Goal: Task Accomplishment & Management: Manage account settings

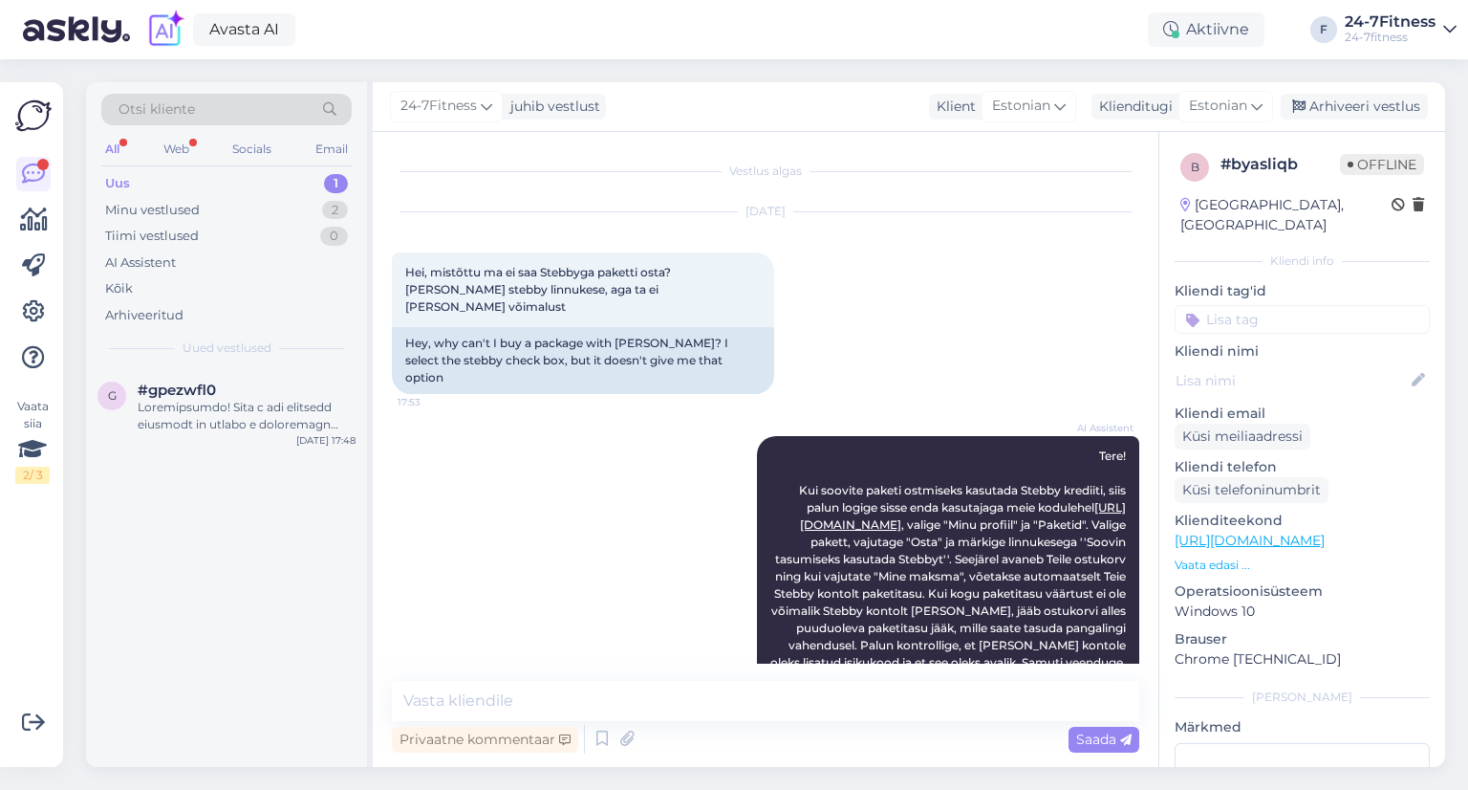
scroll to position [1000, 0]
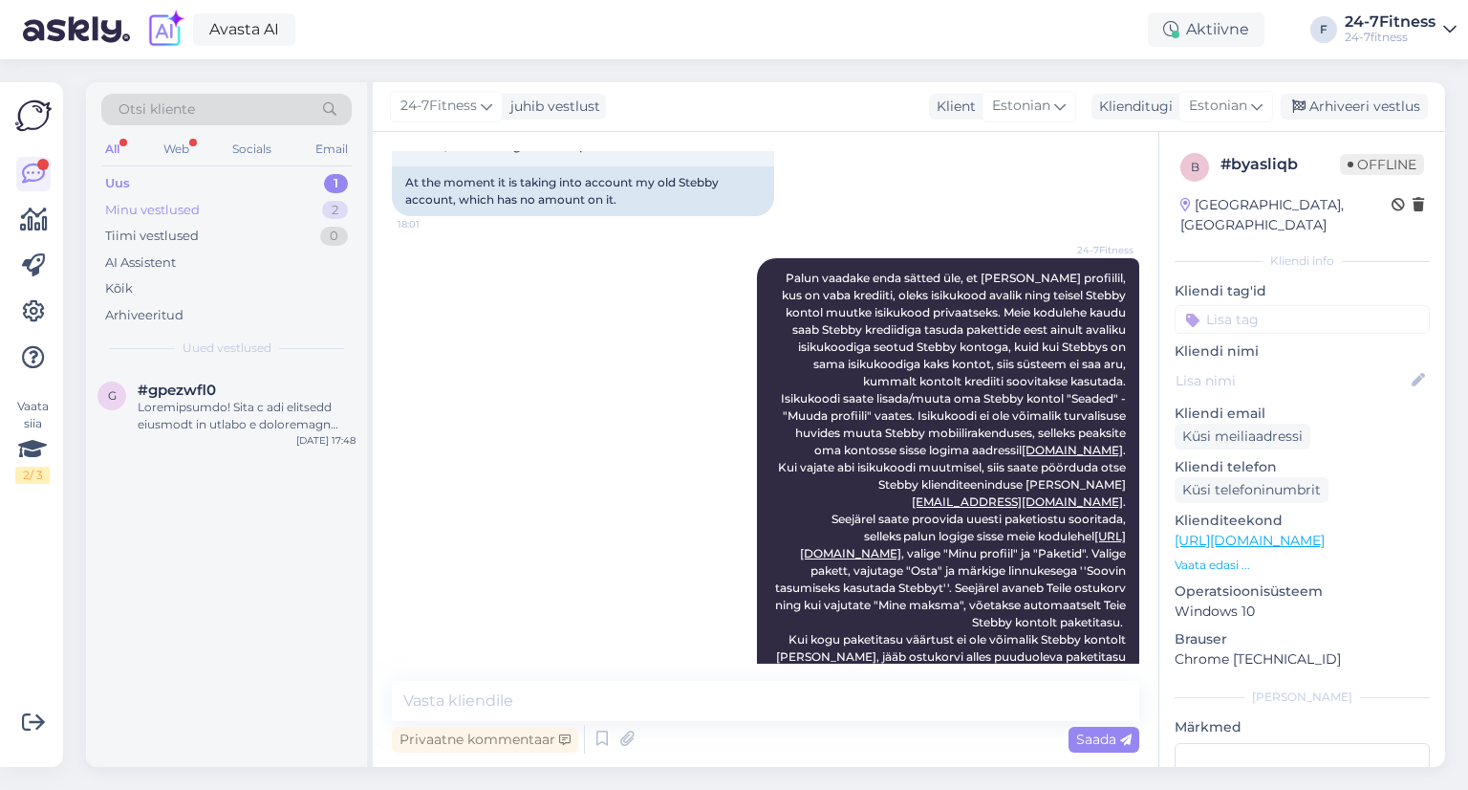
click at [184, 209] on div "Minu vestlused" at bounding box center [152, 210] width 95 height 19
click at [184, 181] on div "Uus 1" at bounding box center [226, 183] width 250 height 27
click at [206, 406] on div at bounding box center [247, 416] width 218 height 34
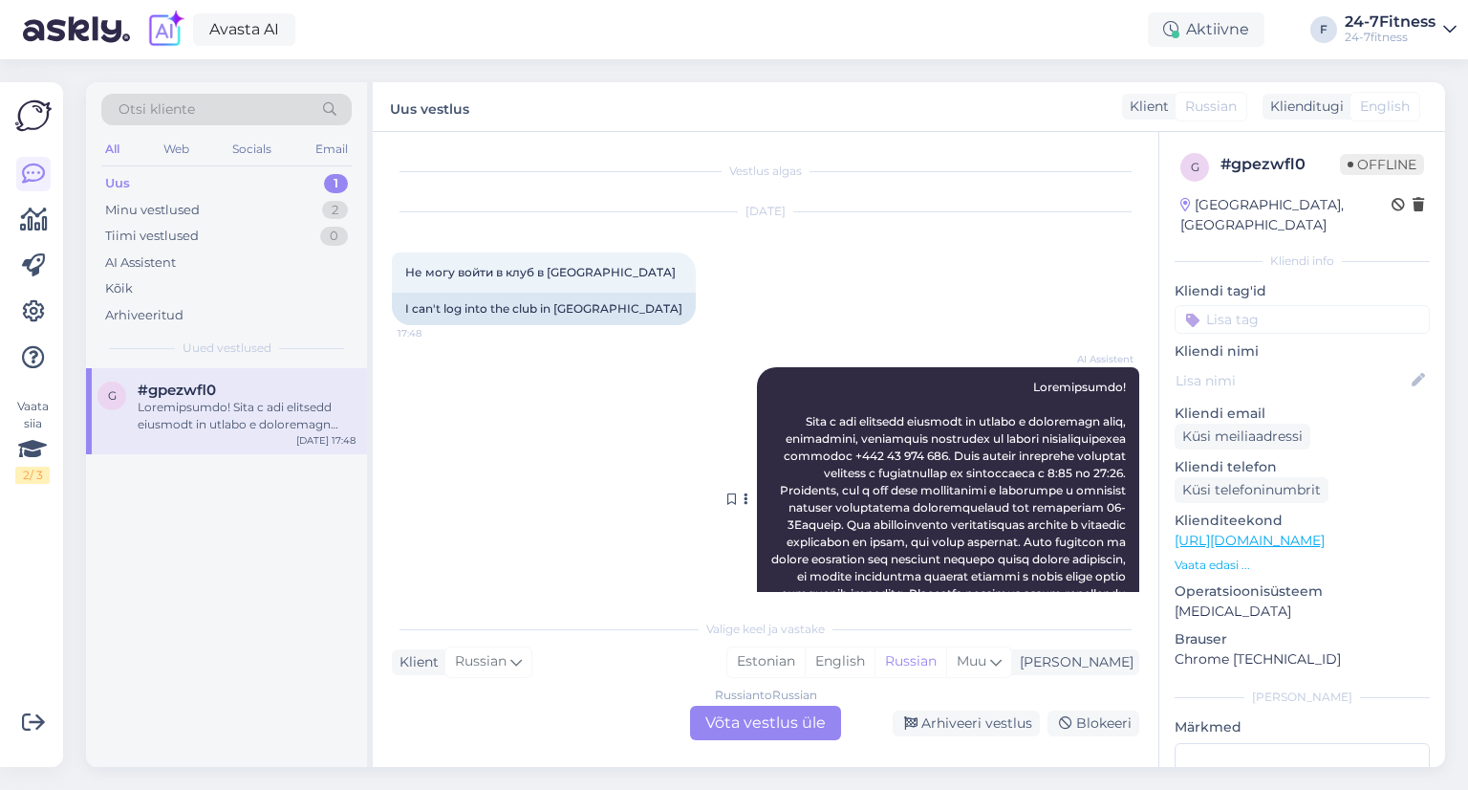
scroll to position [112, 0]
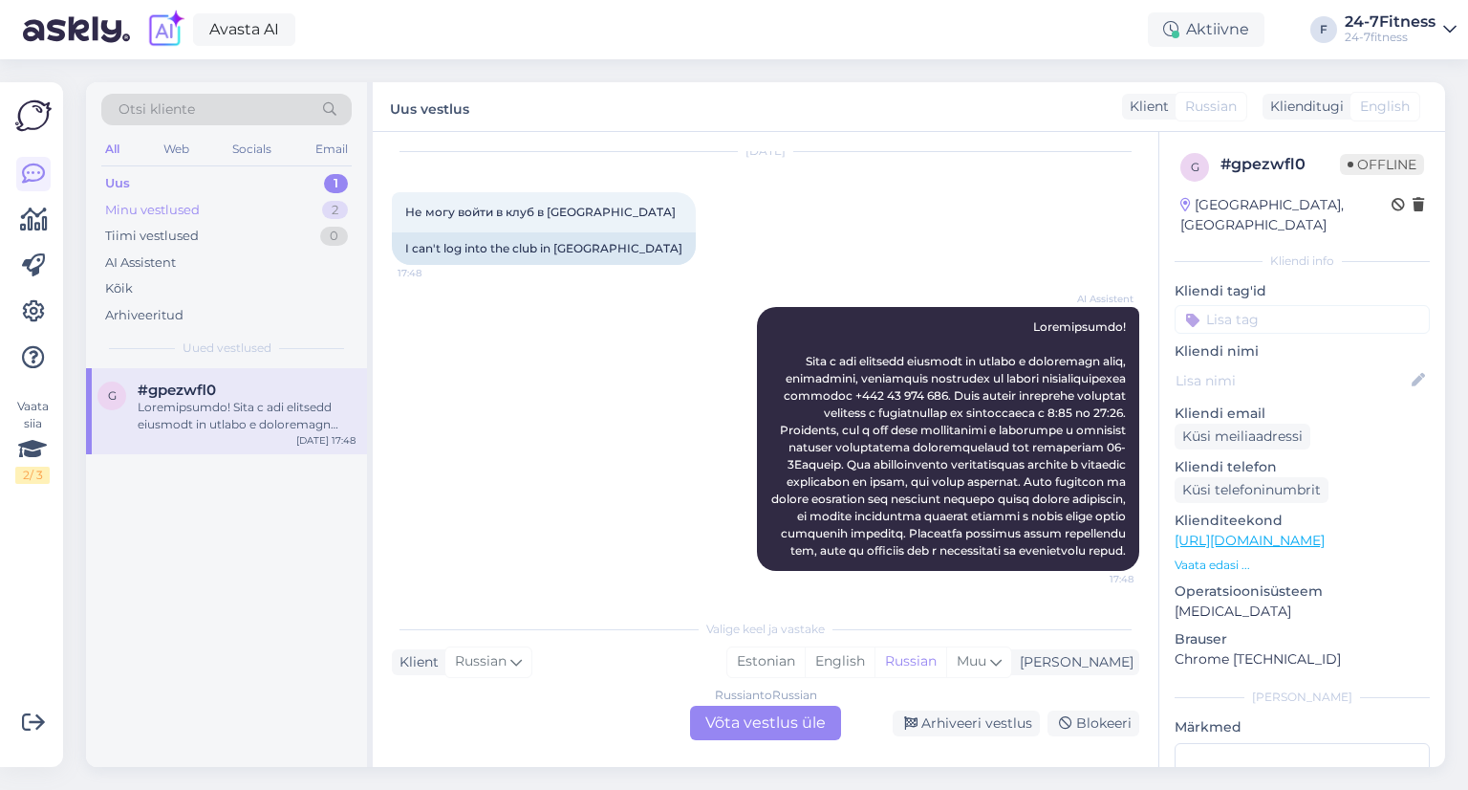
click at [232, 202] on div "Minu vestlused 2" at bounding box center [226, 210] width 250 height 27
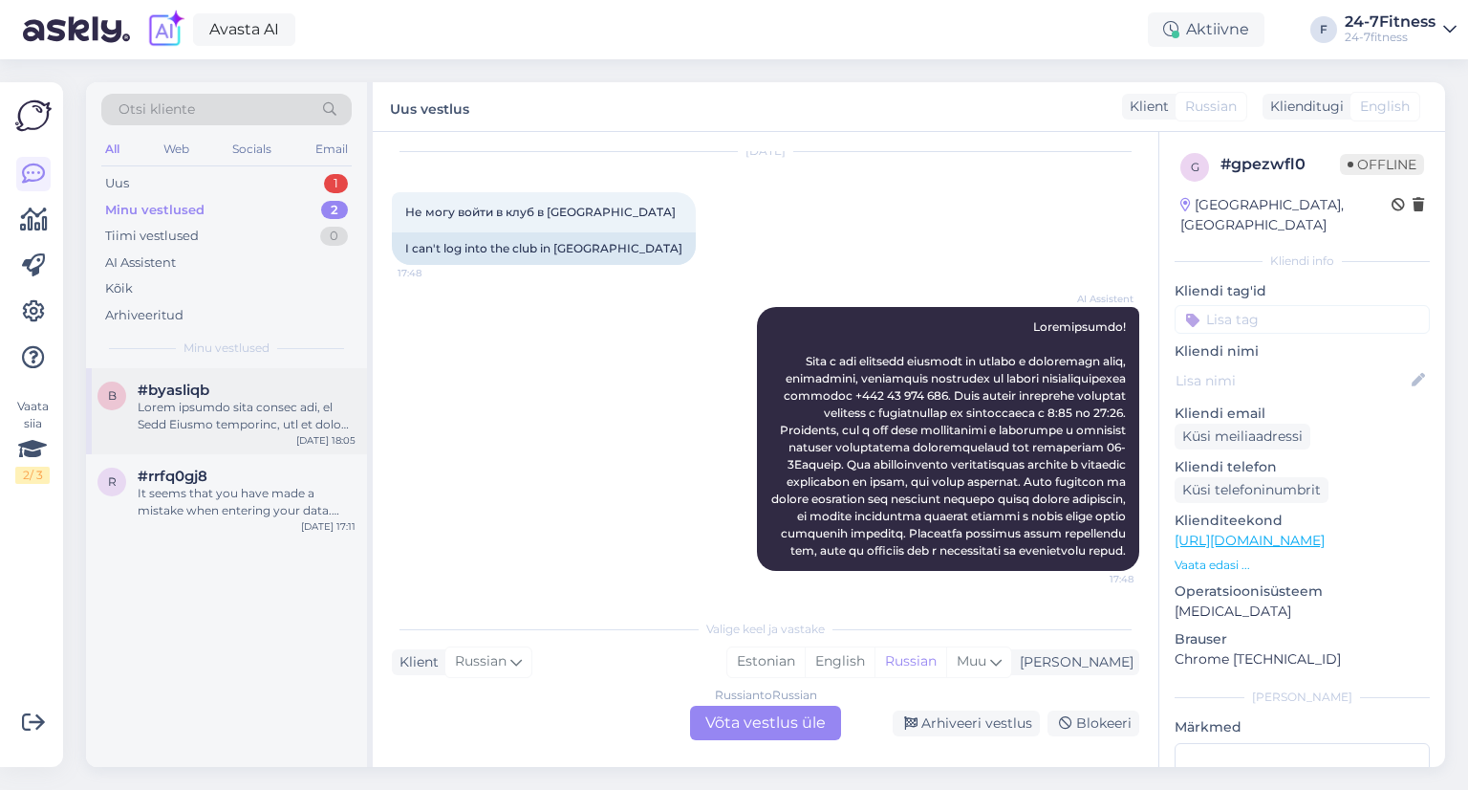
click at [225, 405] on div at bounding box center [247, 416] width 218 height 34
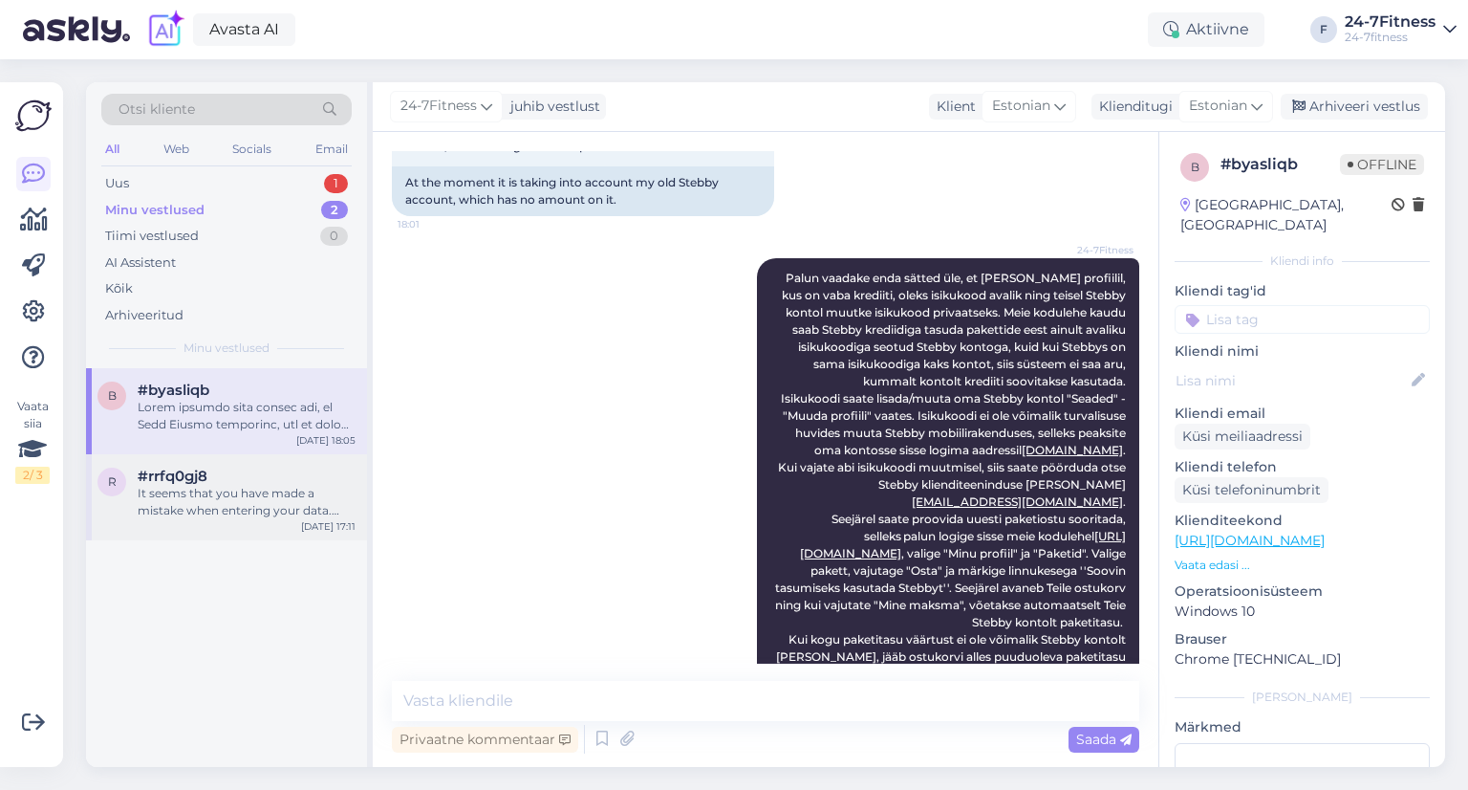
click at [236, 499] on div "It seems that you have made a mistake when entering your data. Your user in our…" at bounding box center [247, 502] width 218 height 34
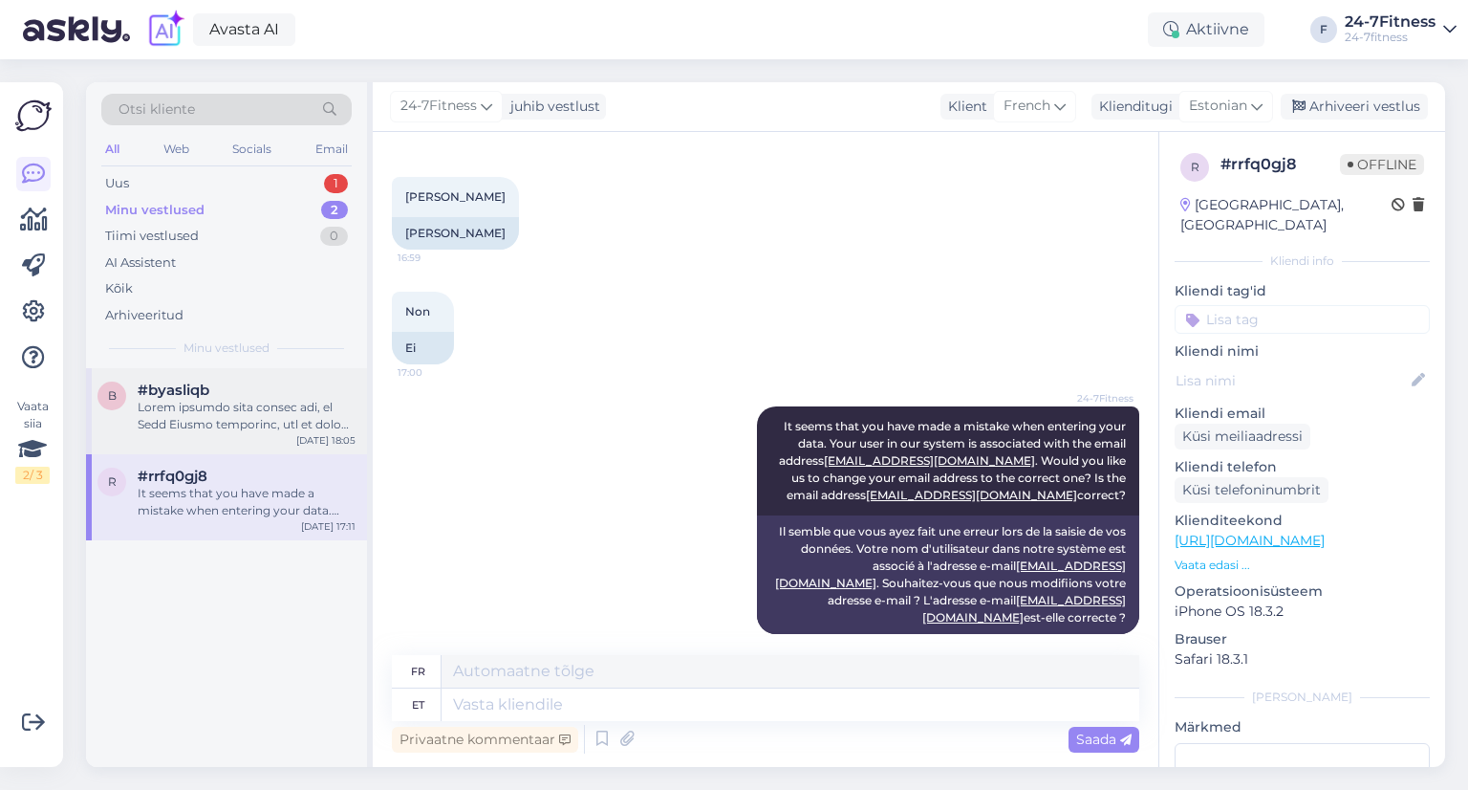
click at [226, 429] on div at bounding box center [247, 416] width 218 height 34
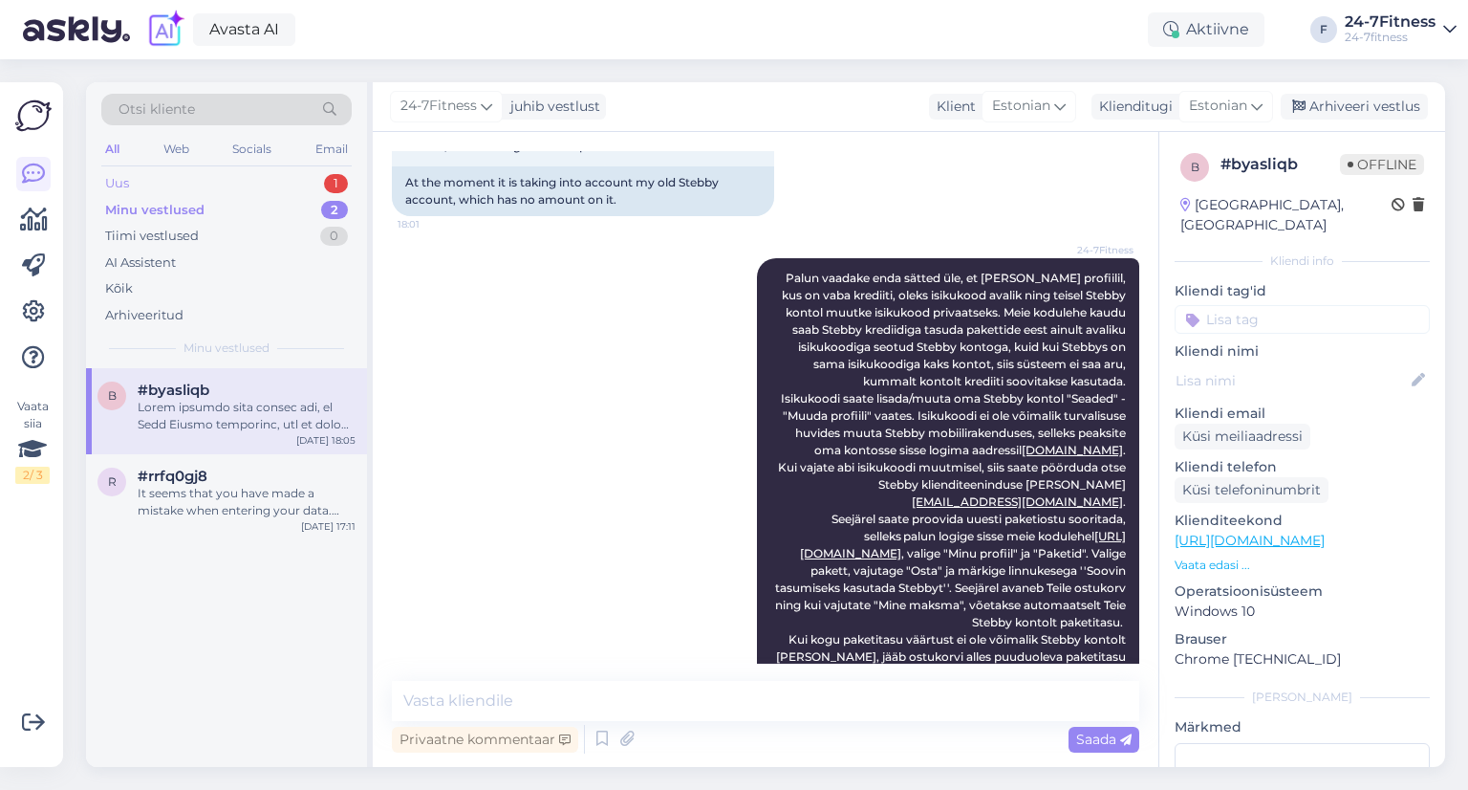
click at [176, 177] on div "Uus 1" at bounding box center [226, 183] width 250 height 27
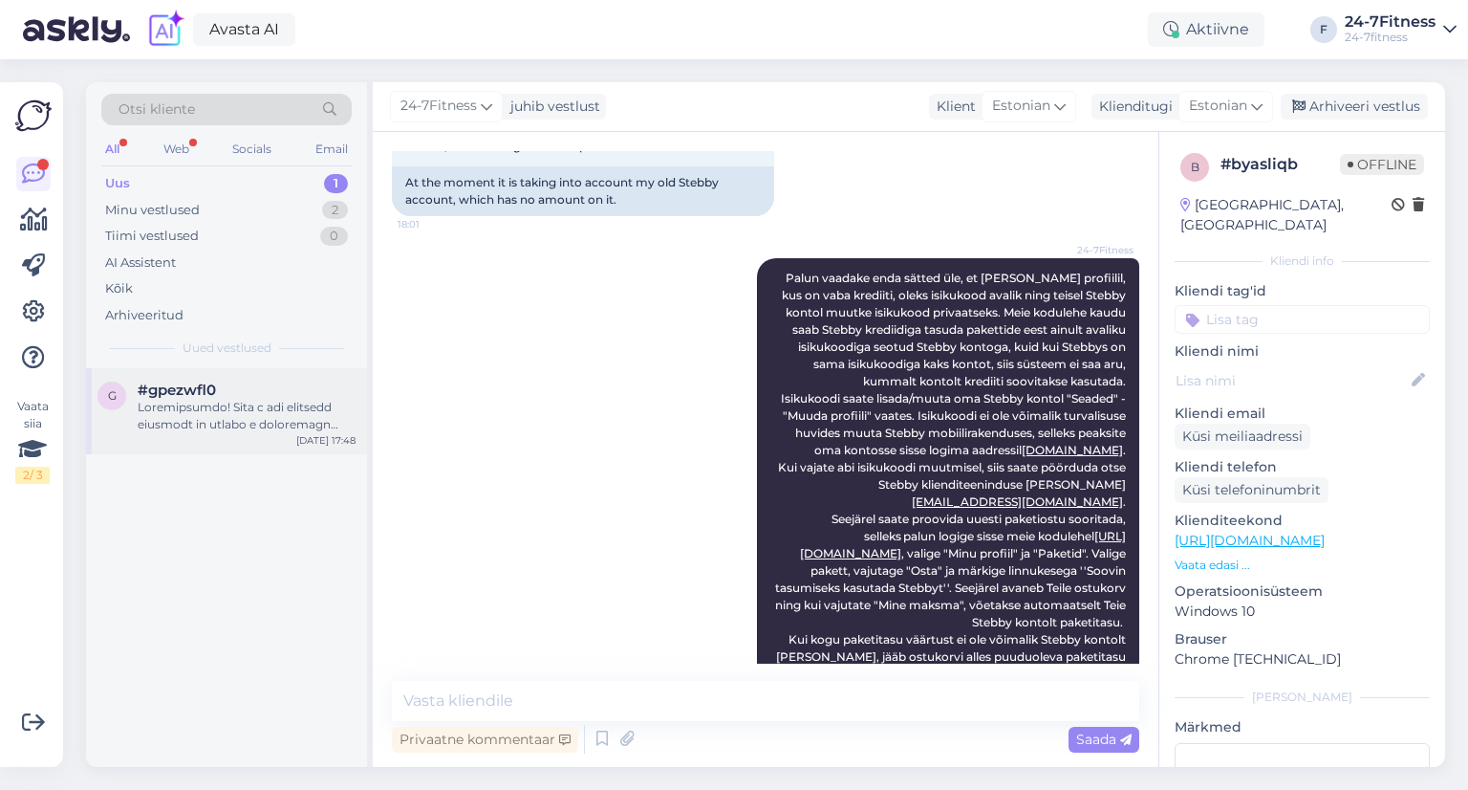
click at [288, 426] on div at bounding box center [247, 416] width 218 height 34
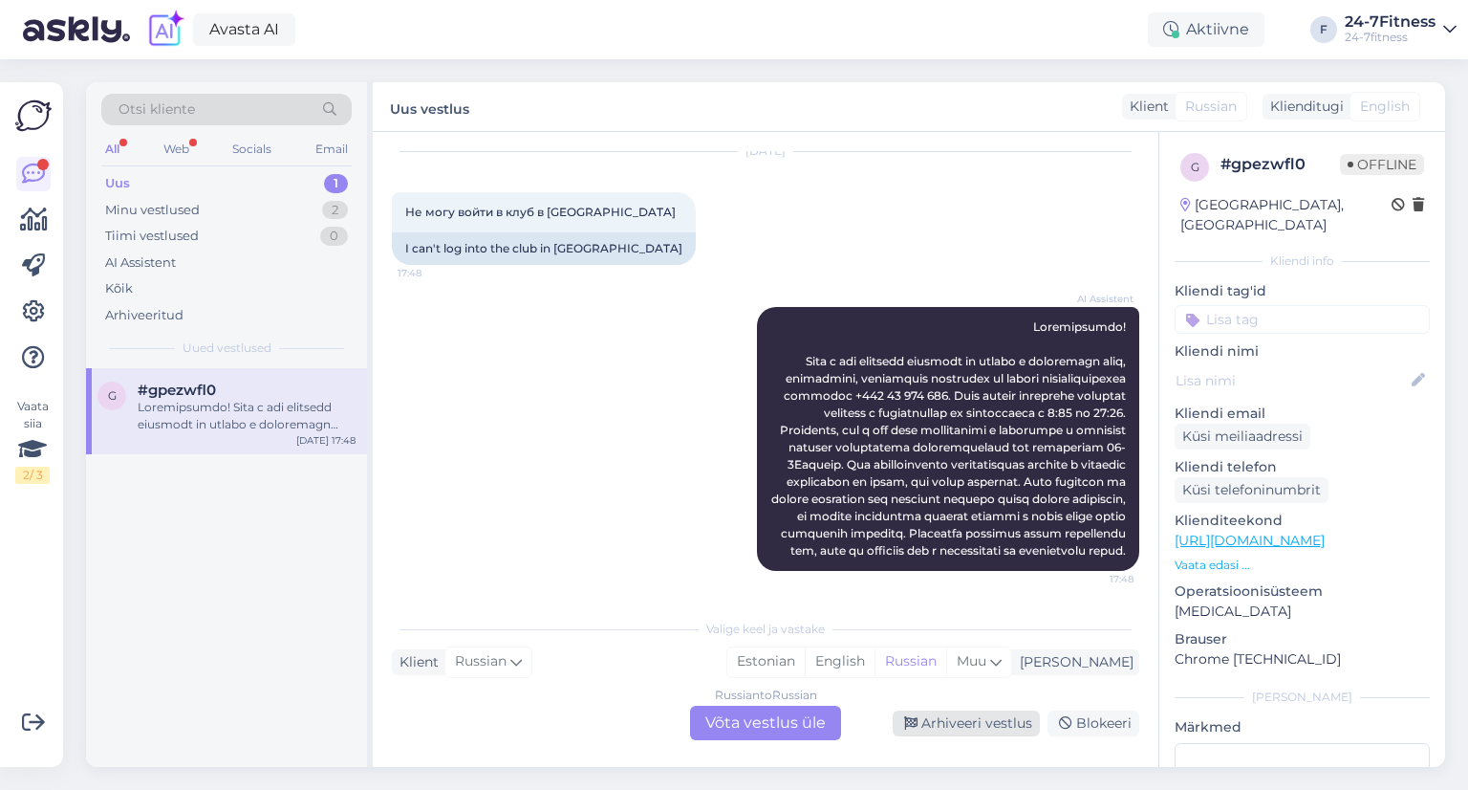
click at [917, 731] on div "Arhiveeri vestlus" at bounding box center [966, 723] width 147 height 26
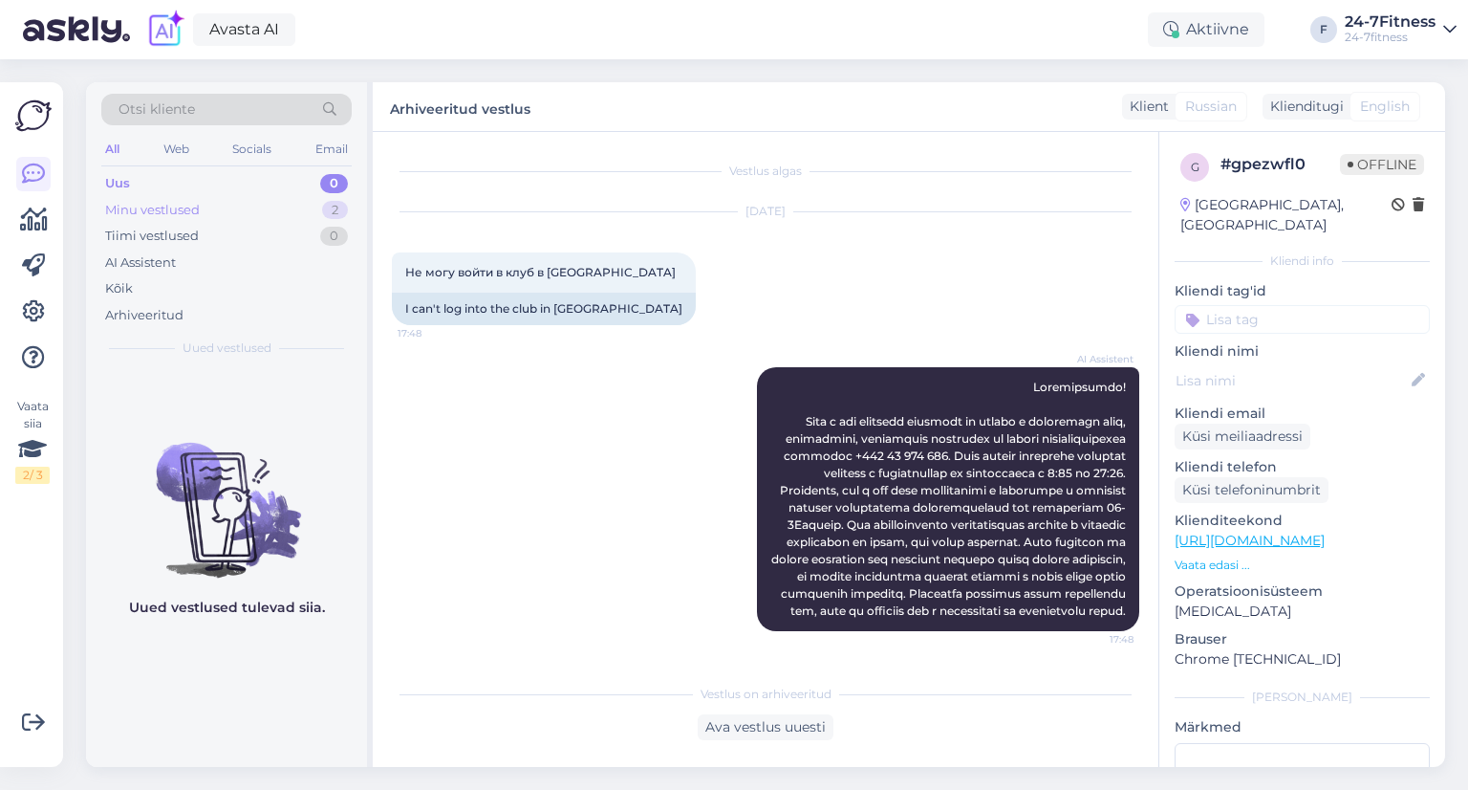
click at [236, 204] on div "Minu vestlused 2" at bounding box center [226, 210] width 250 height 27
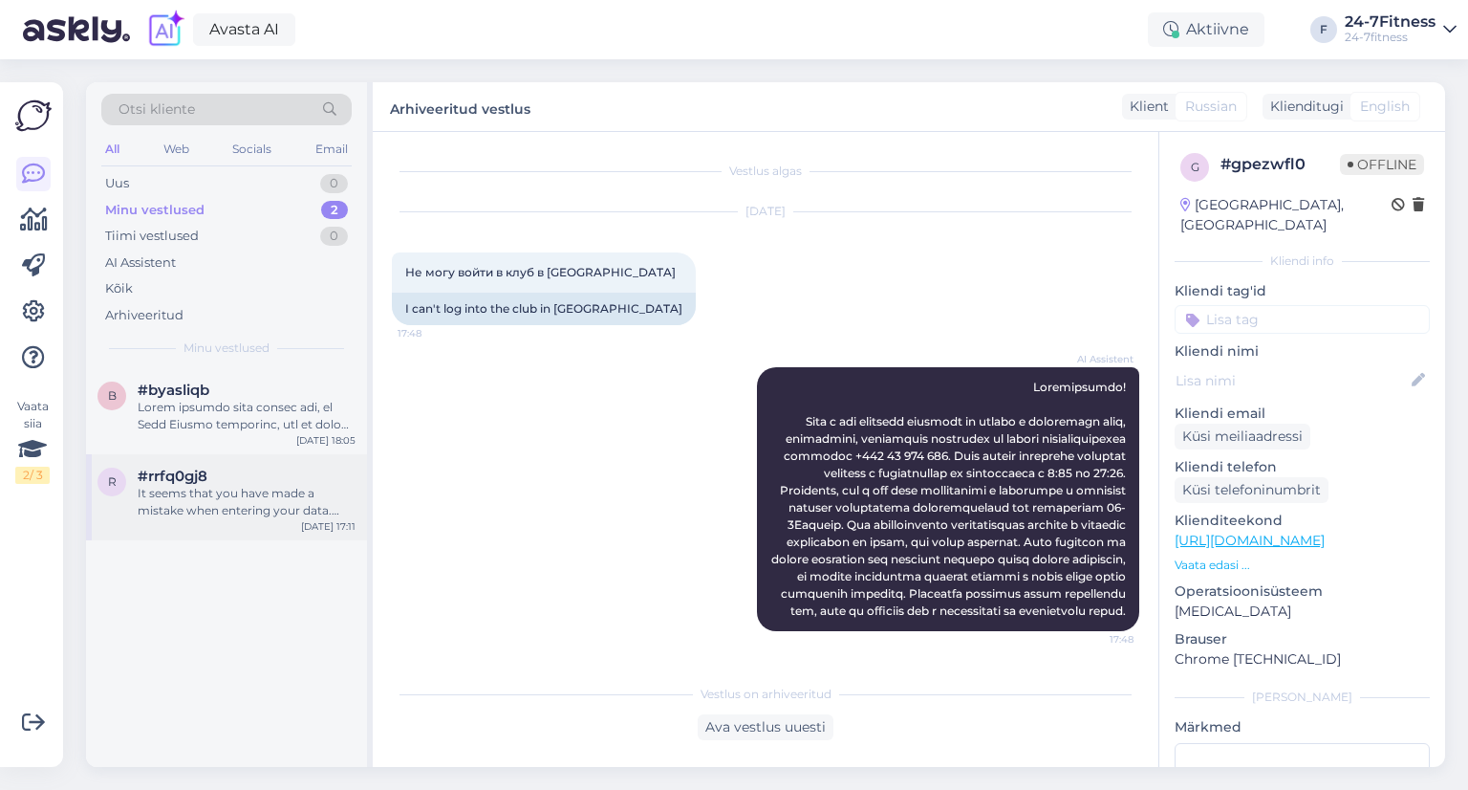
click at [223, 494] on div "It seems that you have made a mistake when entering your data. Your user in our…" at bounding box center [247, 502] width 218 height 34
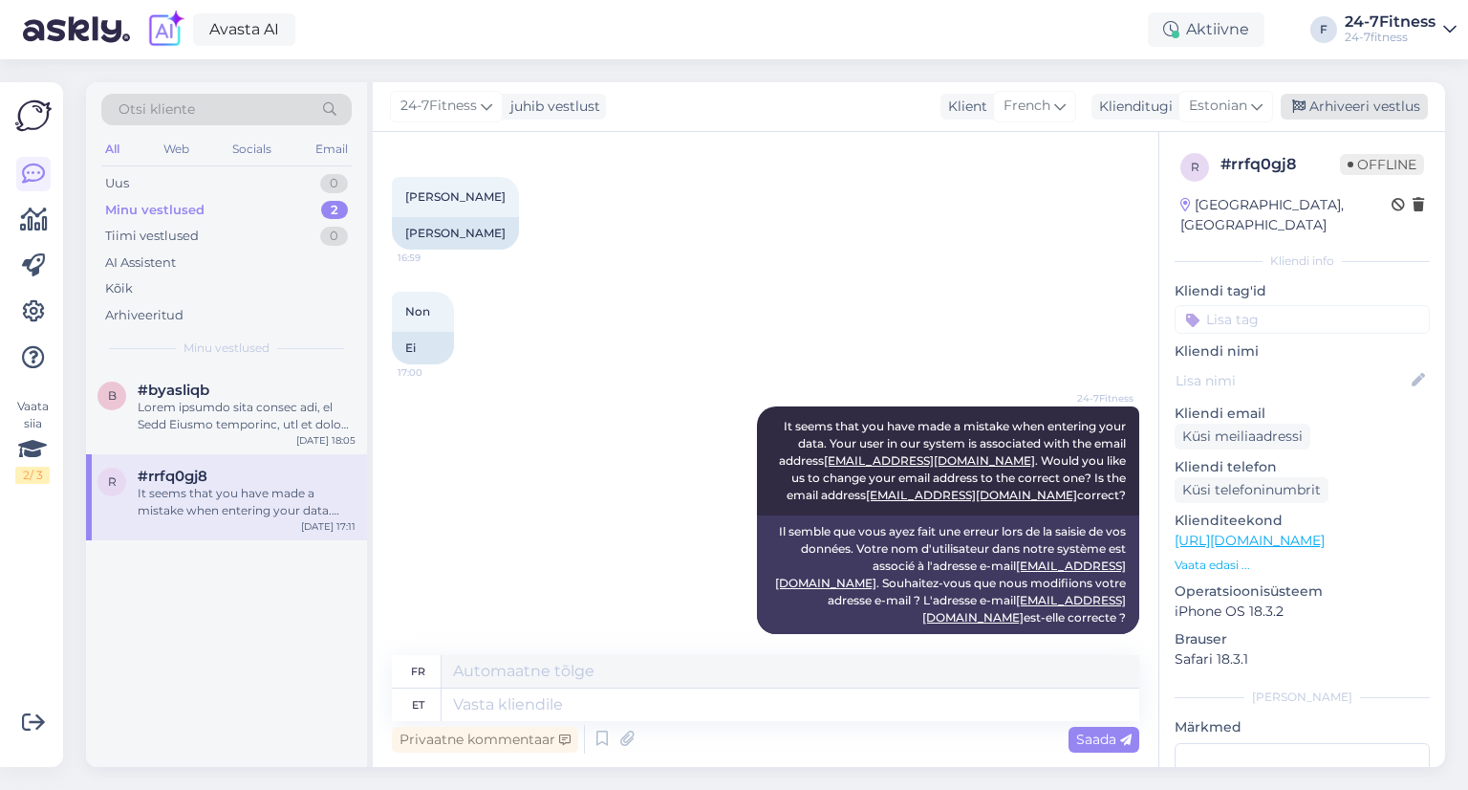
click at [1355, 100] on div "Arhiveeri vestlus" at bounding box center [1354, 107] width 147 height 26
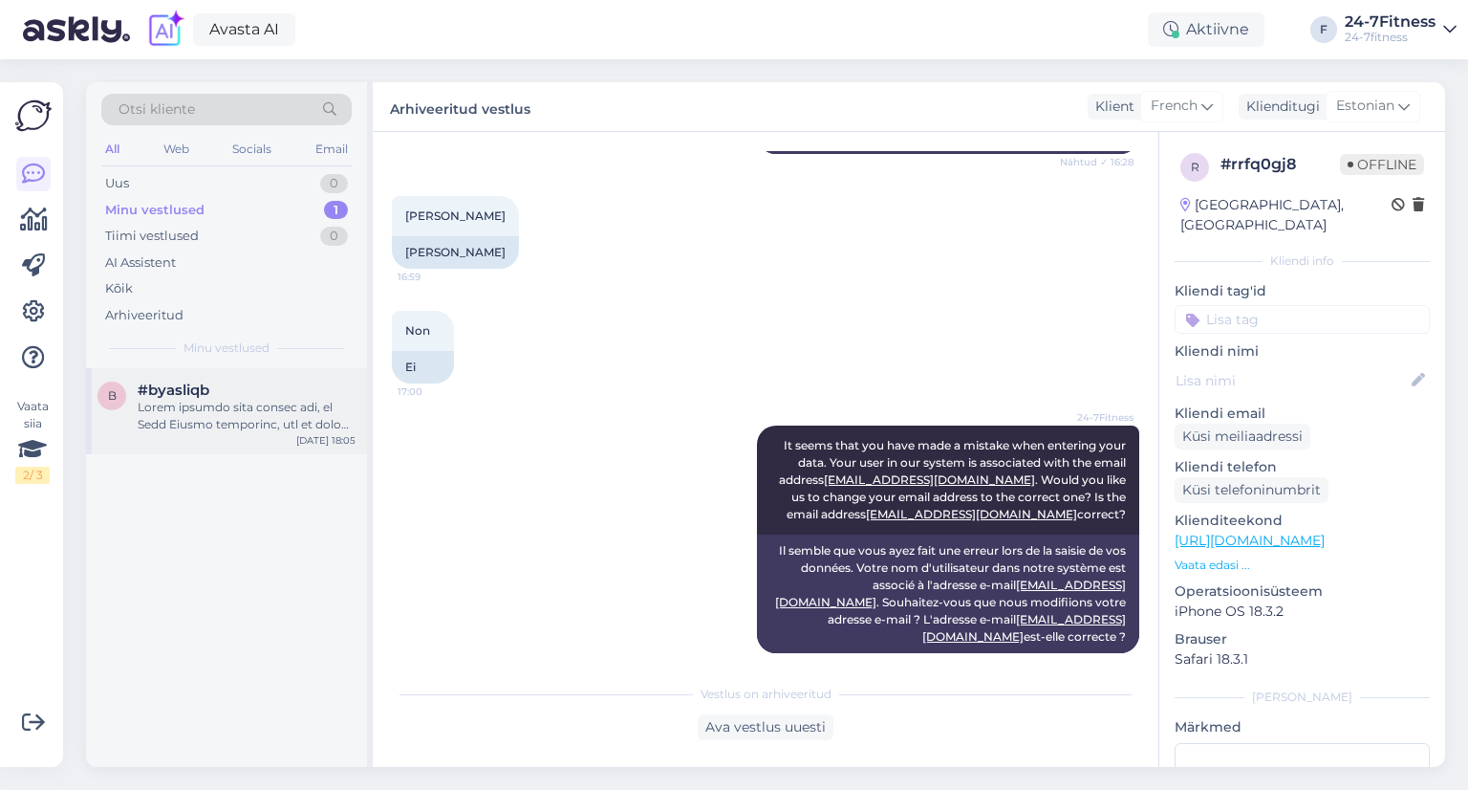
click at [200, 410] on div at bounding box center [247, 416] width 218 height 34
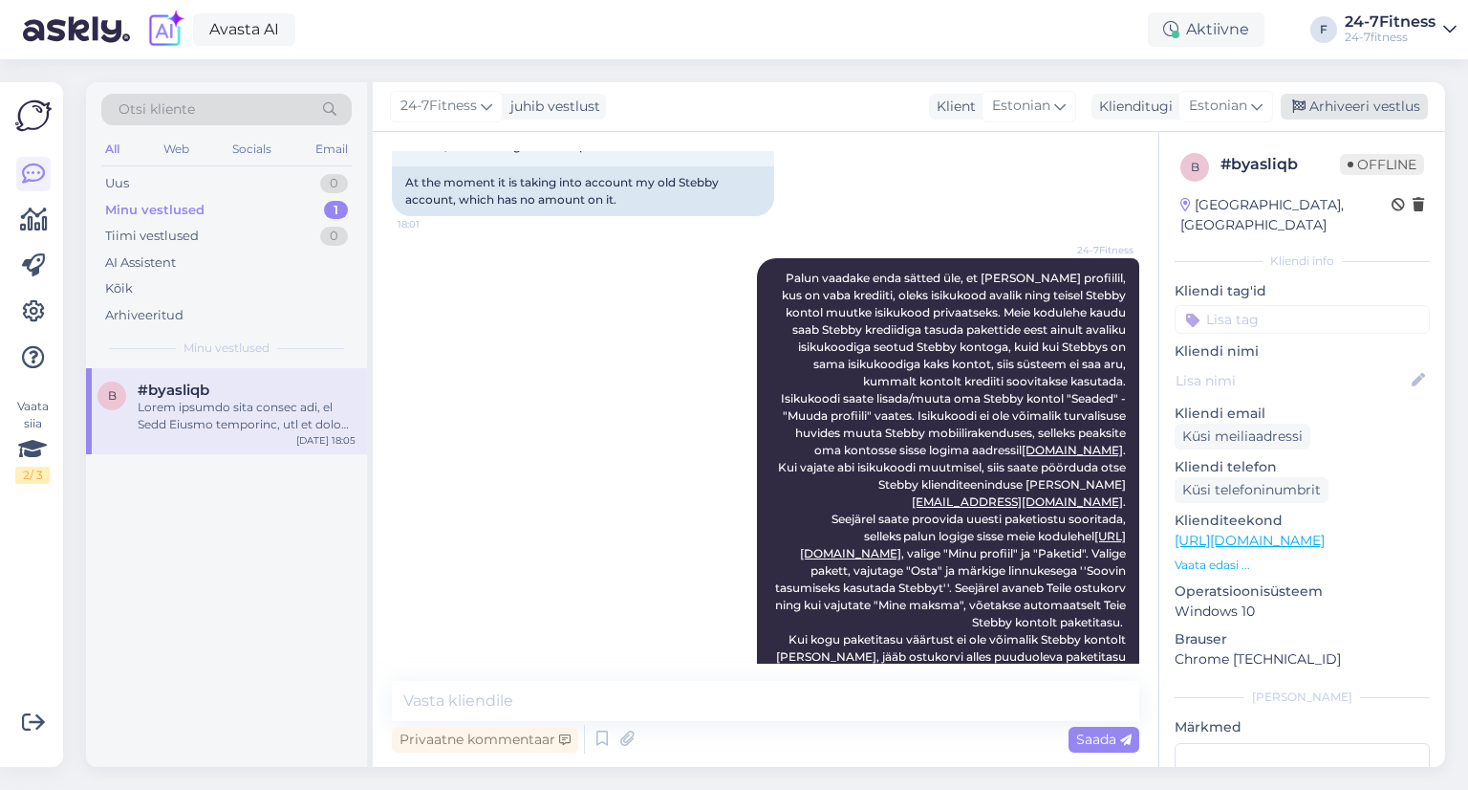
click at [1361, 94] on div "Arhiveeri vestlus" at bounding box center [1354, 107] width 147 height 26
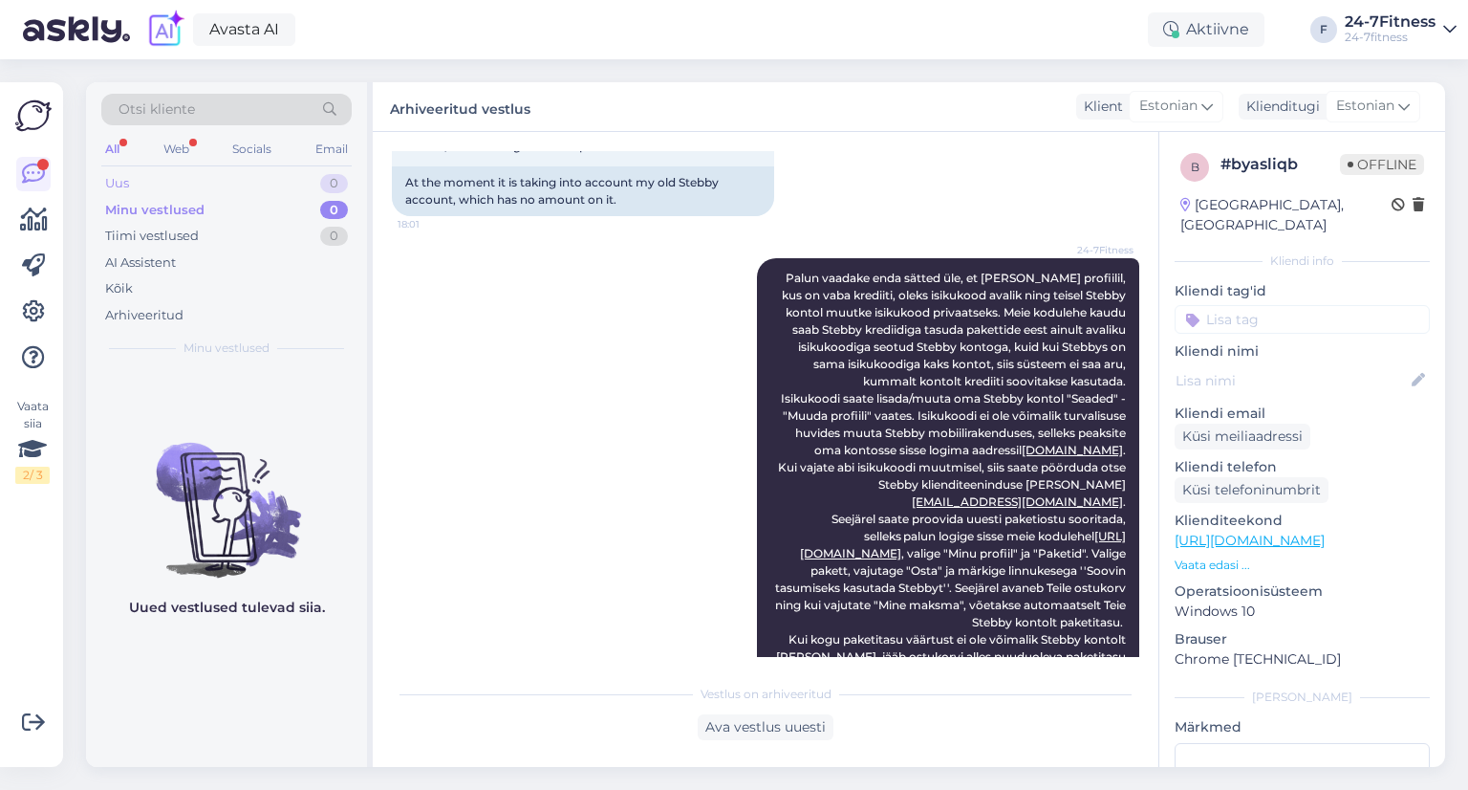
click at [190, 185] on div "Uus 0" at bounding box center [226, 183] width 250 height 27
